Goal: Task Accomplishment & Management: Use online tool/utility

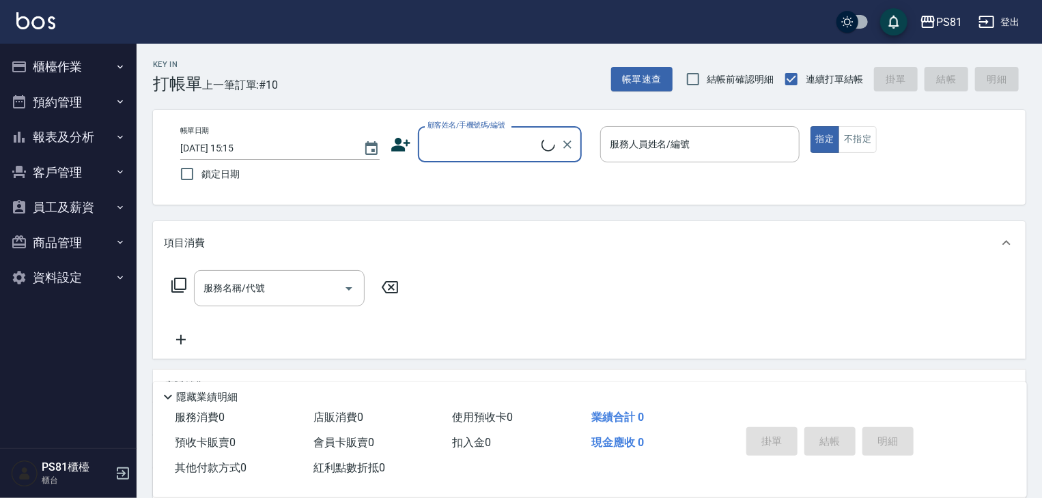
click at [71, 61] on button "櫃檯作業" at bounding box center [68, 67] width 126 height 36
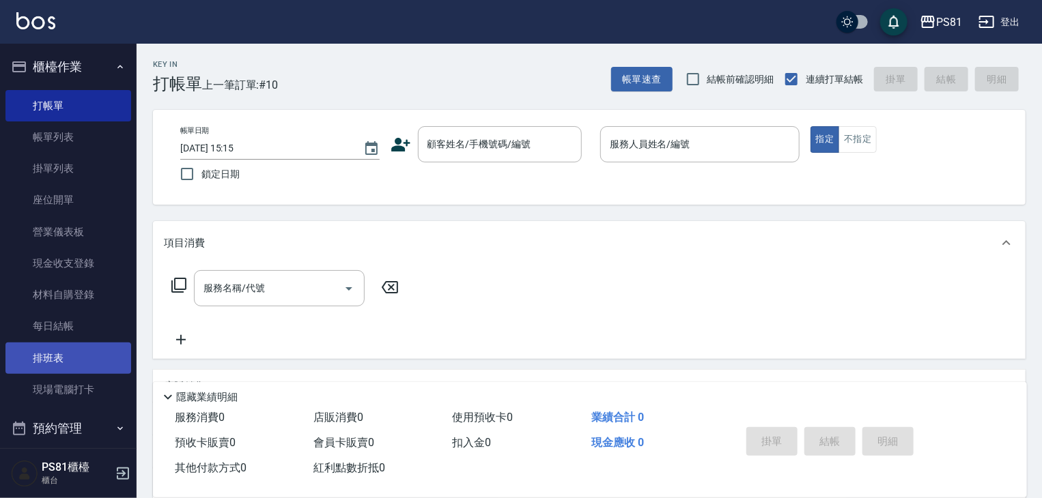
click at [85, 361] on link "排班表" at bounding box center [68, 358] width 126 height 31
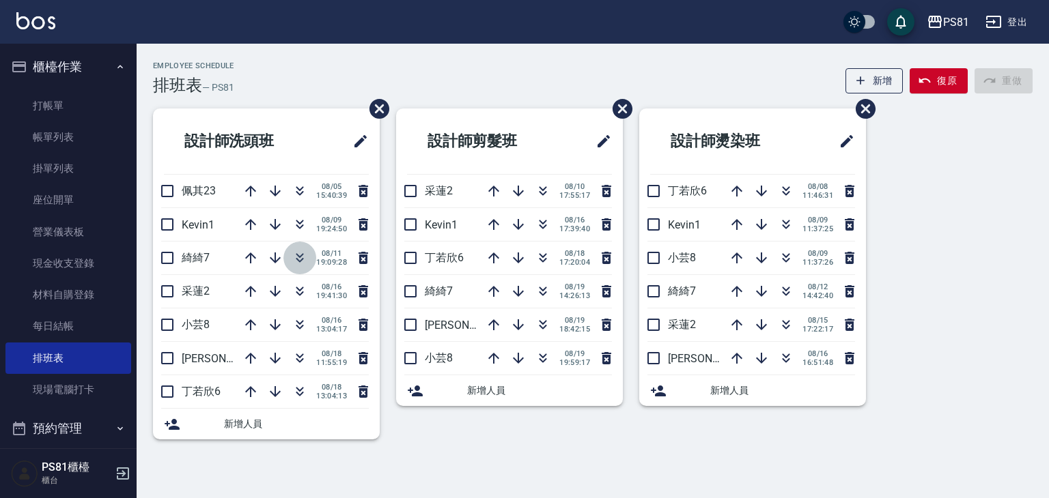
click at [295, 264] on icon "button" at bounding box center [300, 258] width 16 height 16
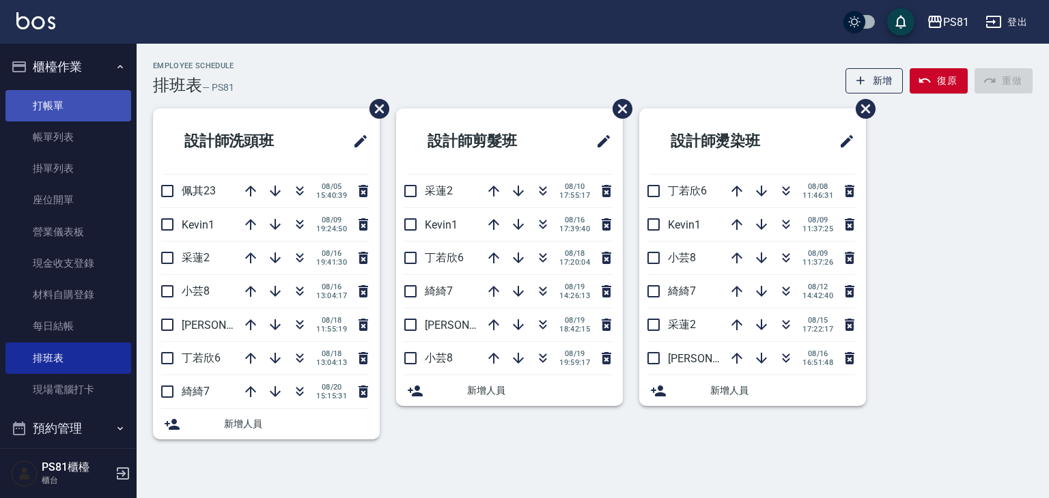
click at [66, 103] on link "打帳單" at bounding box center [68, 105] width 126 height 31
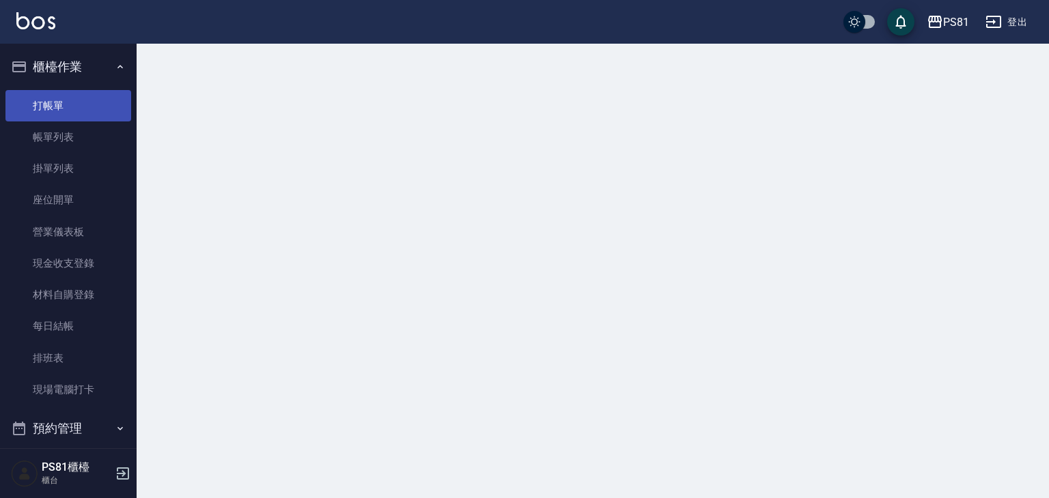
click at [64, 101] on link "打帳單" at bounding box center [68, 105] width 126 height 31
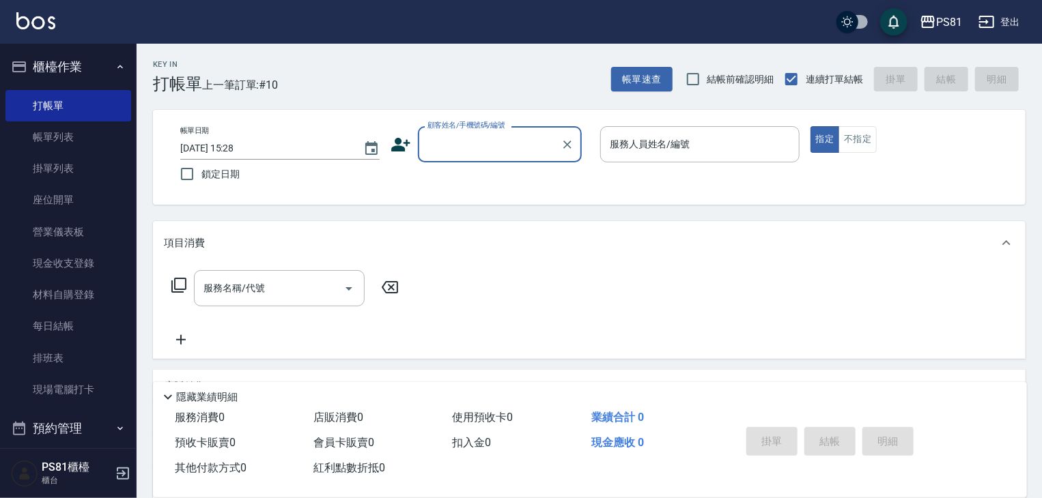
click at [364, 80] on div "Key In 打帳單 上一筆訂單:#10 帳單速查 結帳前確認明細 連續打單結帳 掛單 結帳 明細" at bounding box center [581, 69] width 889 height 50
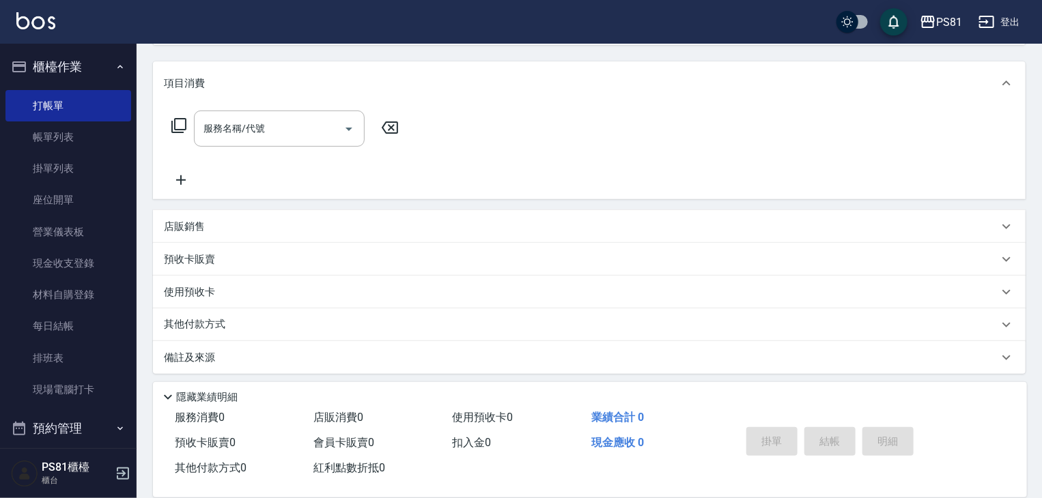
scroll to position [165, 0]
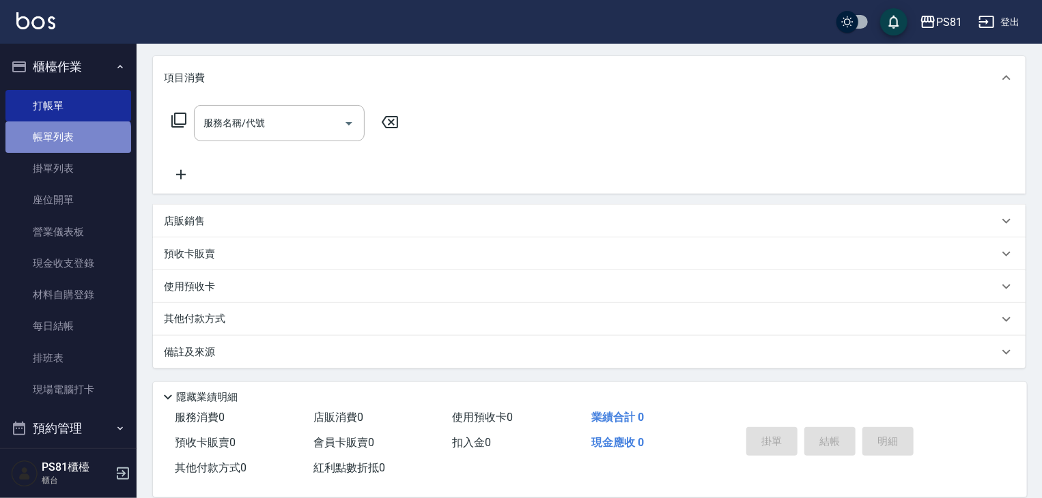
click at [67, 145] on link "帳單列表" at bounding box center [68, 137] width 126 height 31
